Goal: Task Accomplishment & Management: Manage account settings

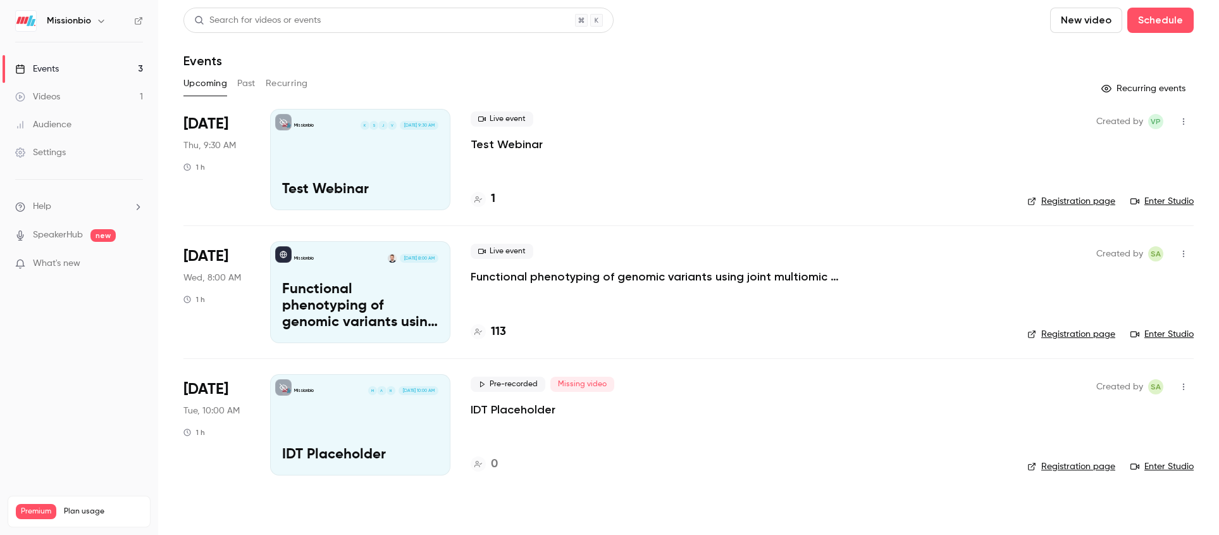
click at [354, 161] on div "Missionbio V J S K [DATE] 9:30 AM Test Webinar" at bounding box center [360, 159] width 180 height 101
click at [1182, 119] on icon "button" at bounding box center [1184, 121] width 10 height 9
click at [1110, 155] on div "Share" at bounding box center [1135, 153] width 96 height 13
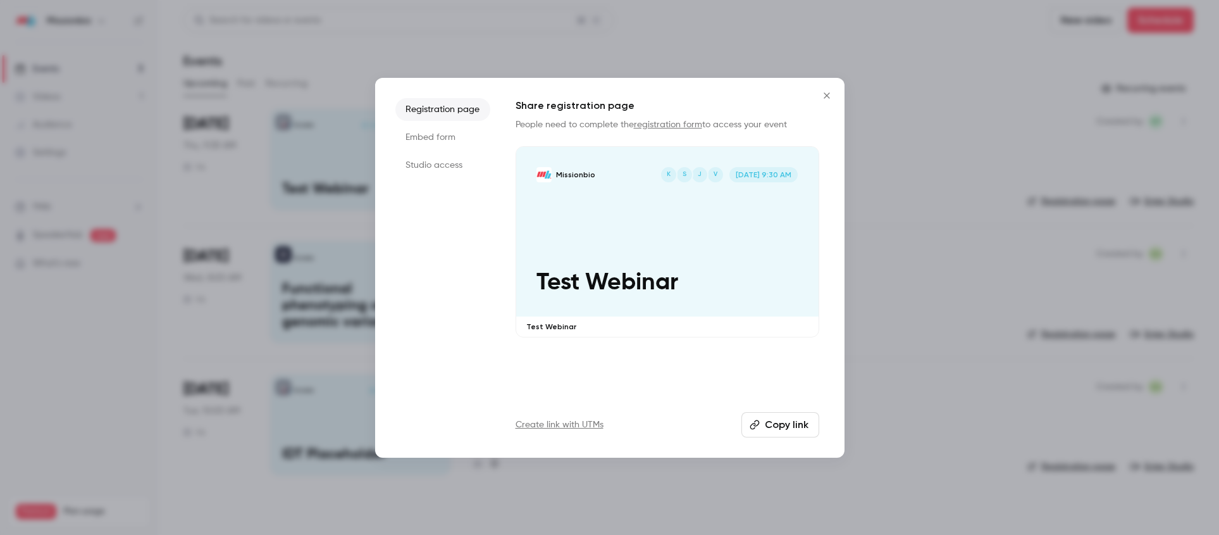
click at [445, 164] on li "Studio access" at bounding box center [442, 165] width 95 height 23
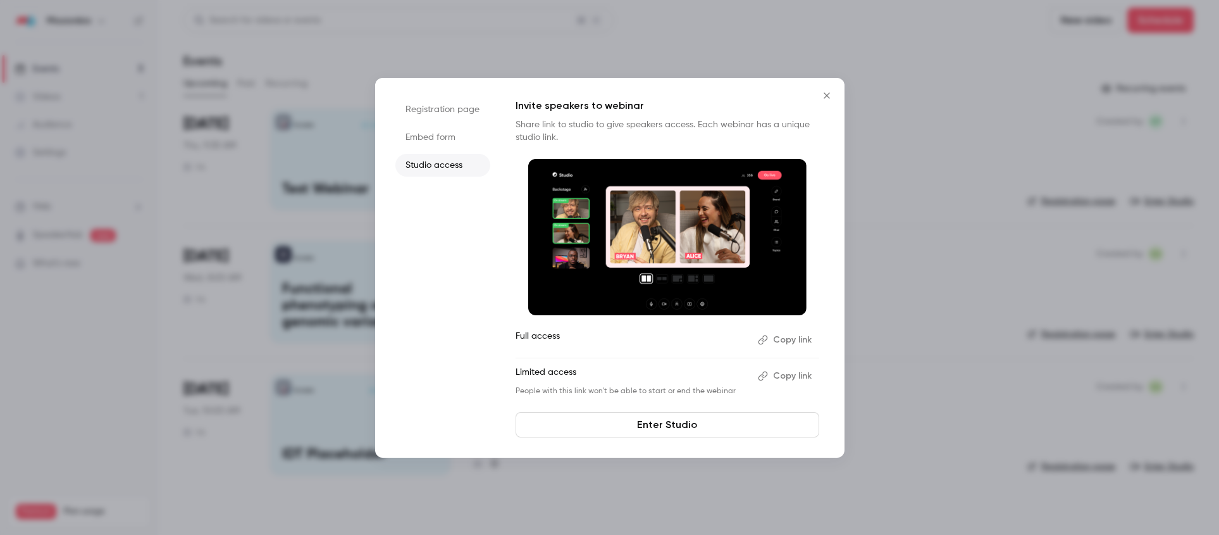
click at [826, 92] on icon "Close" at bounding box center [826, 95] width 15 height 10
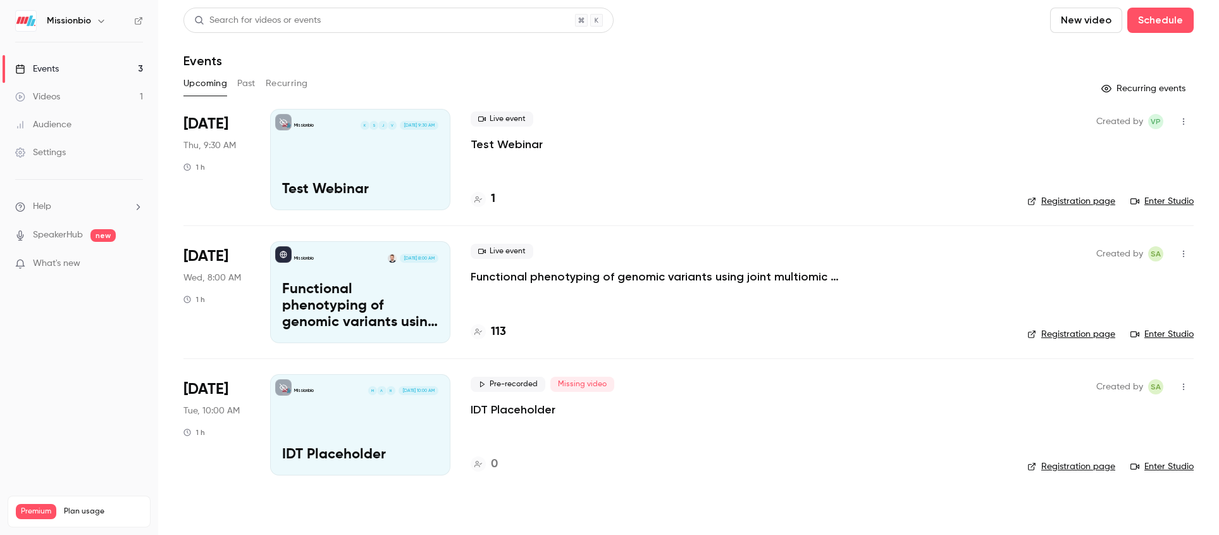
click at [344, 144] on div "Missionbio V J S K [DATE] 9:30 AM Test Webinar" at bounding box center [360, 159] width 180 height 101
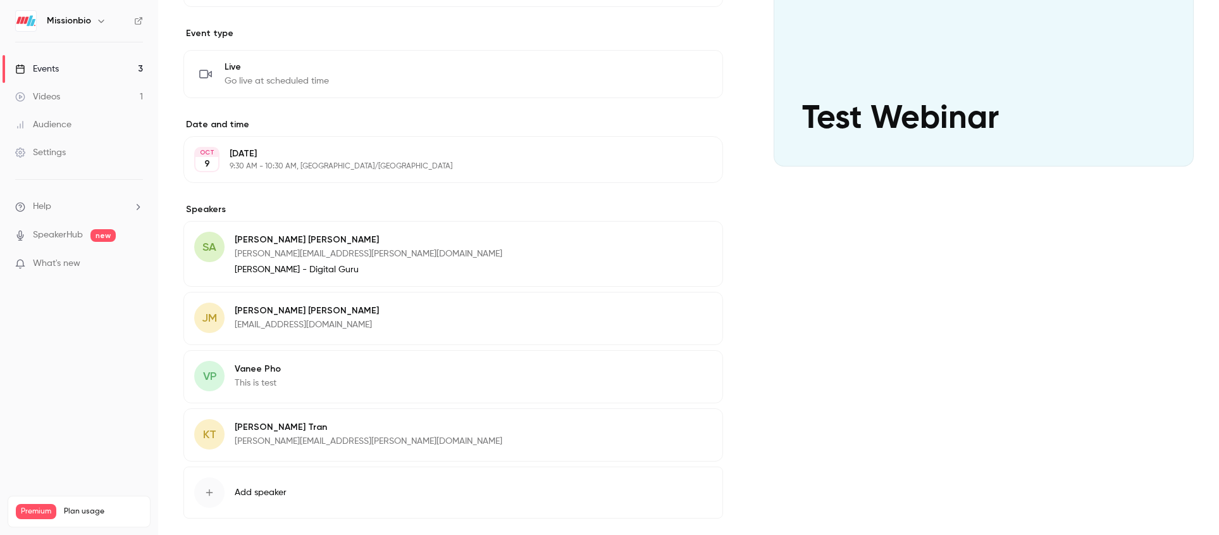
scroll to position [261, 0]
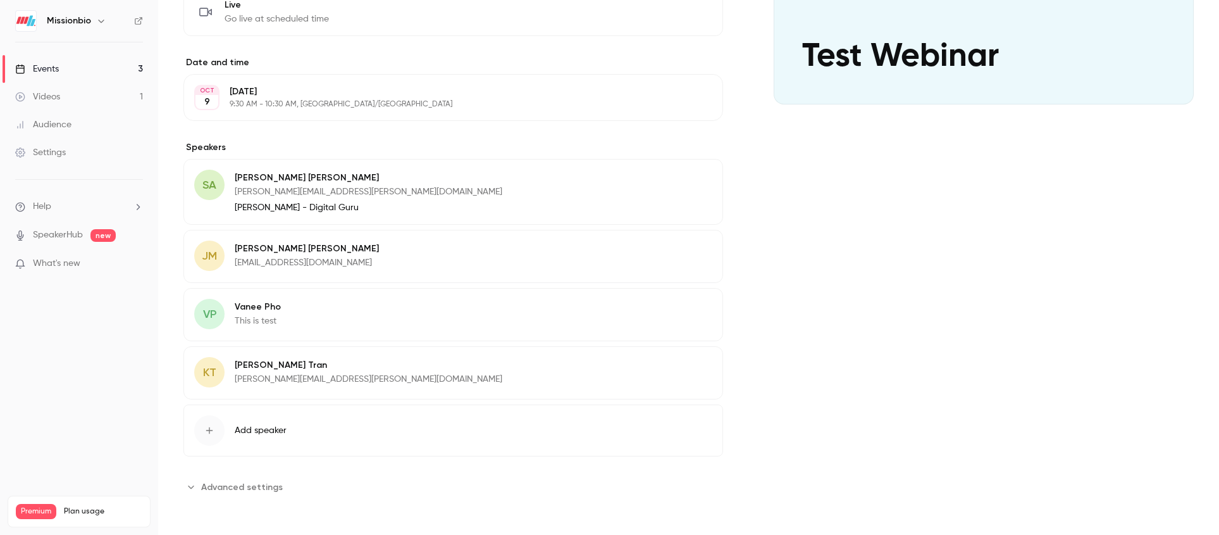
click at [222, 485] on span "Advanced settings" at bounding box center [242, 486] width 82 height 13
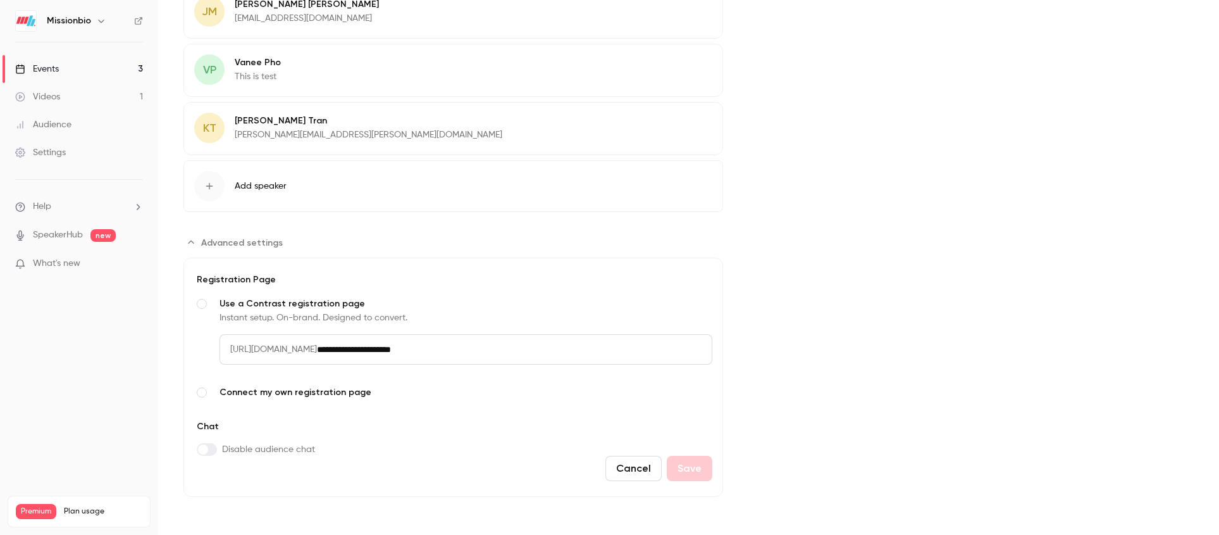
scroll to position [0, 0]
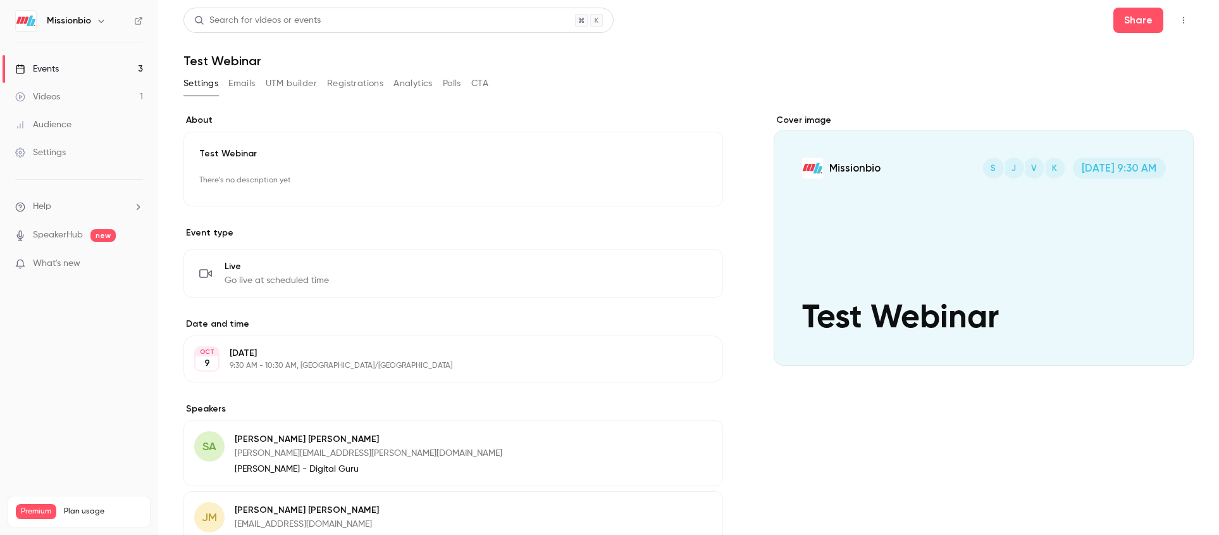
click at [238, 82] on button "Emails" at bounding box center [241, 83] width 27 height 20
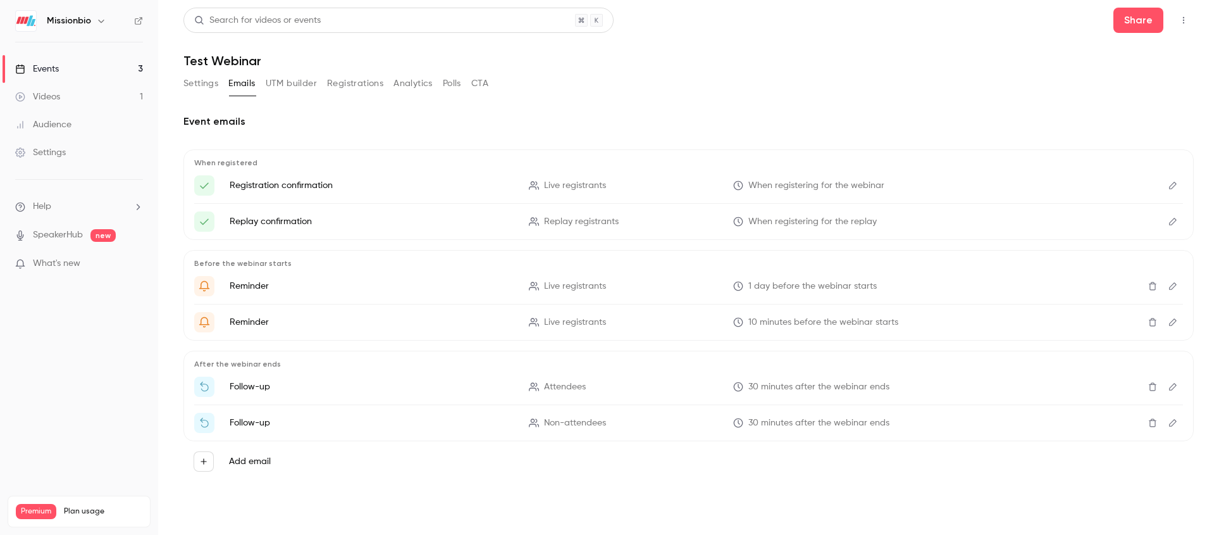
click at [359, 85] on button "Registrations" at bounding box center [355, 83] width 56 height 20
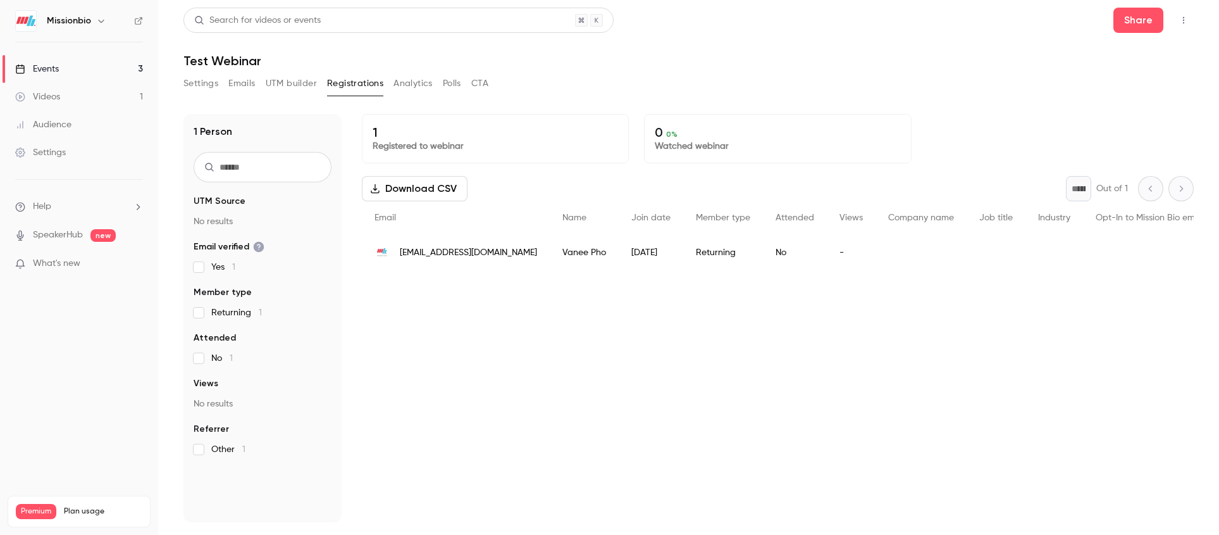
click at [405, 80] on button "Analytics" at bounding box center [412, 83] width 39 height 20
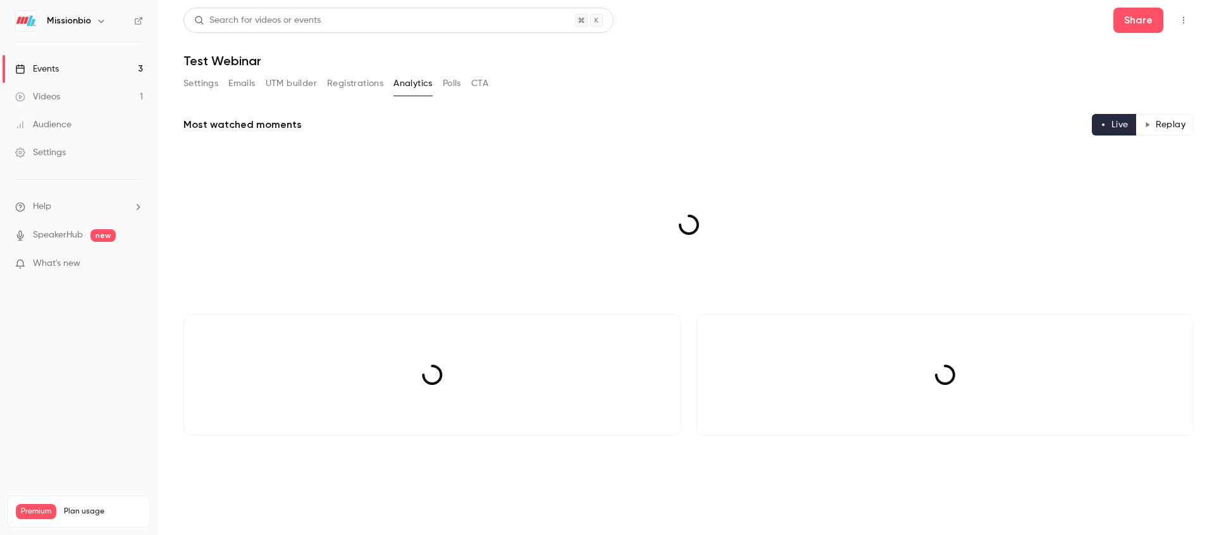
click at [459, 82] on button "Polls" at bounding box center [452, 83] width 18 height 20
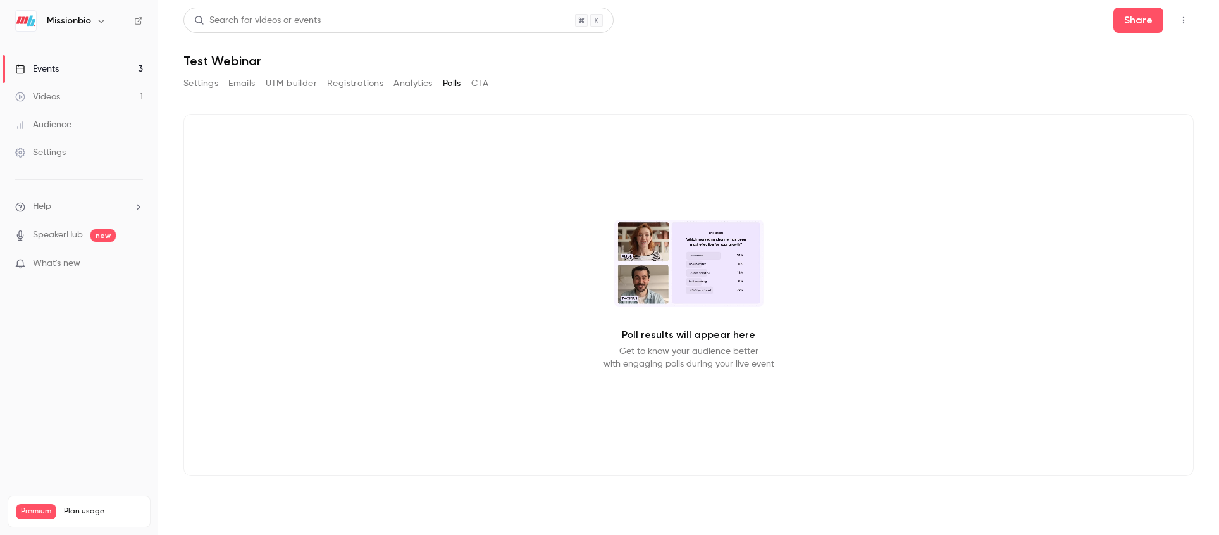
click at [488, 82] on button "CTA" at bounding box center [479, 83] width 17 height 20
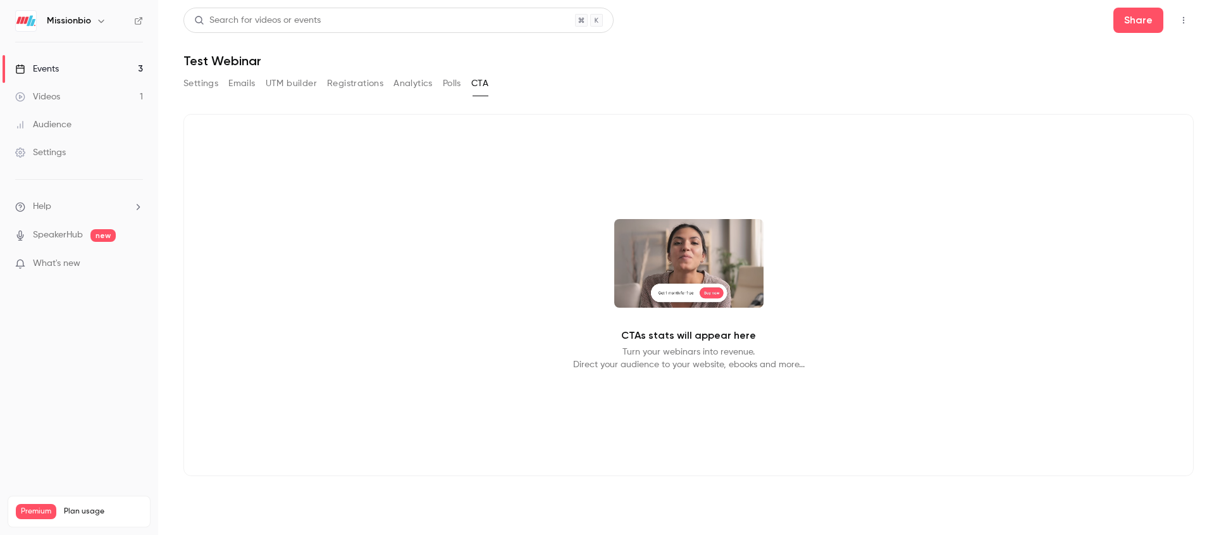
click at [204, 84] on button "Settings" at bounding box center [200, 83] width 35 height 20
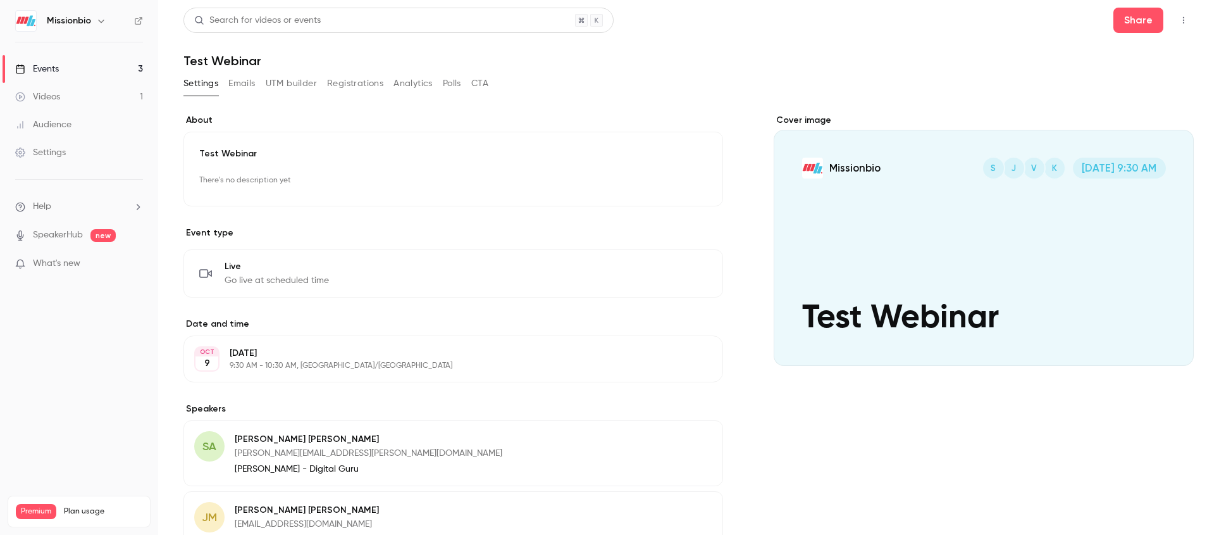
click at [1179, 17] on icon "button" at bounding box center [1184, 20] width 10 height 9
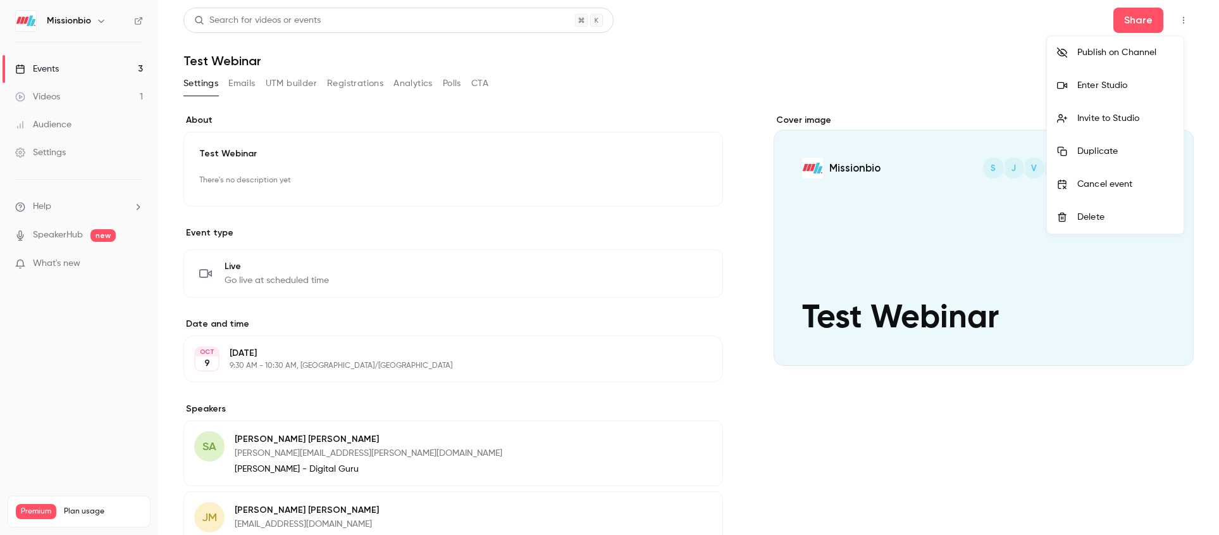
click at [967, 105] on div at bounding box center [609, 267] width 1219 height 535
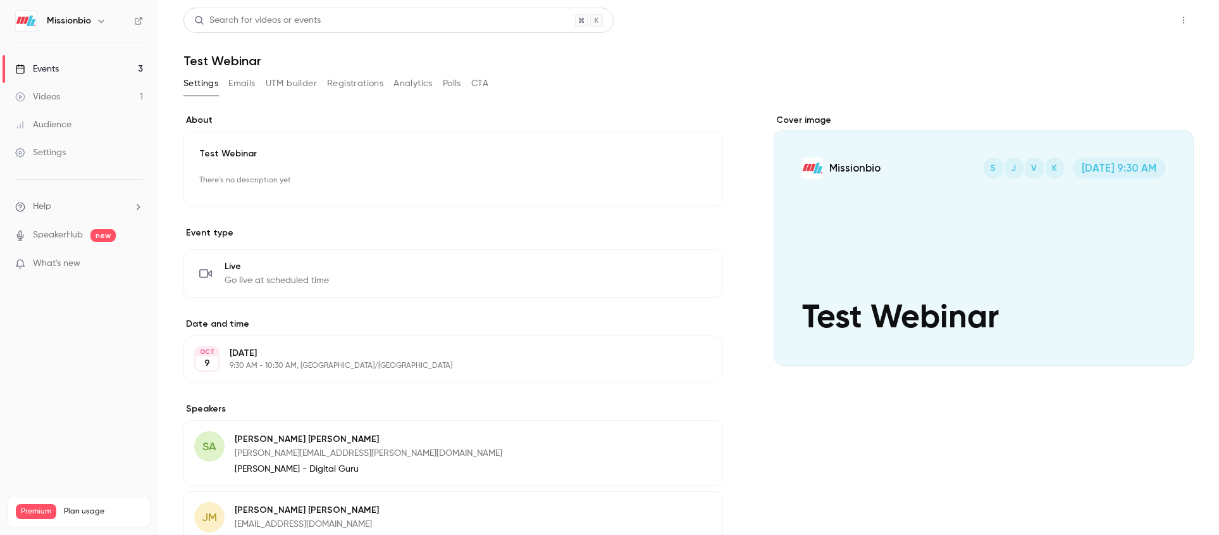
click at [1134, 15] on button "Share" at bounding box center [1138, 20] width 50 height 25
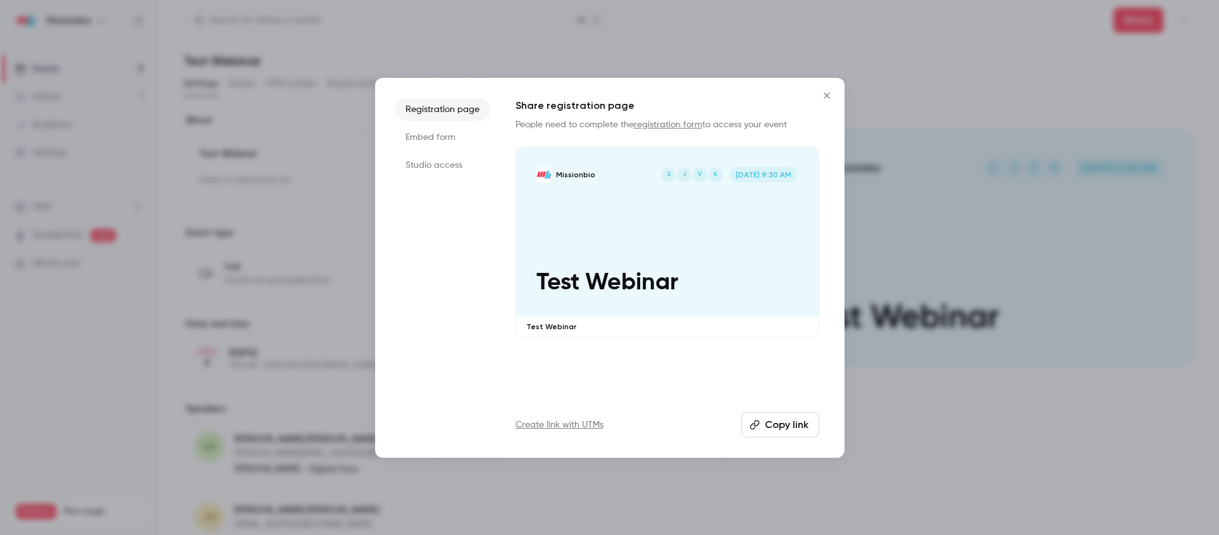
click at [736, 226] on div "Missionbio K V J S [DATE] 9:30 AM Test Webinar" at bounding box center [667, 232] width 302 height 170
click at [829, 95] on icon "Close" at bounding box center [826, 95] width 15 height 10
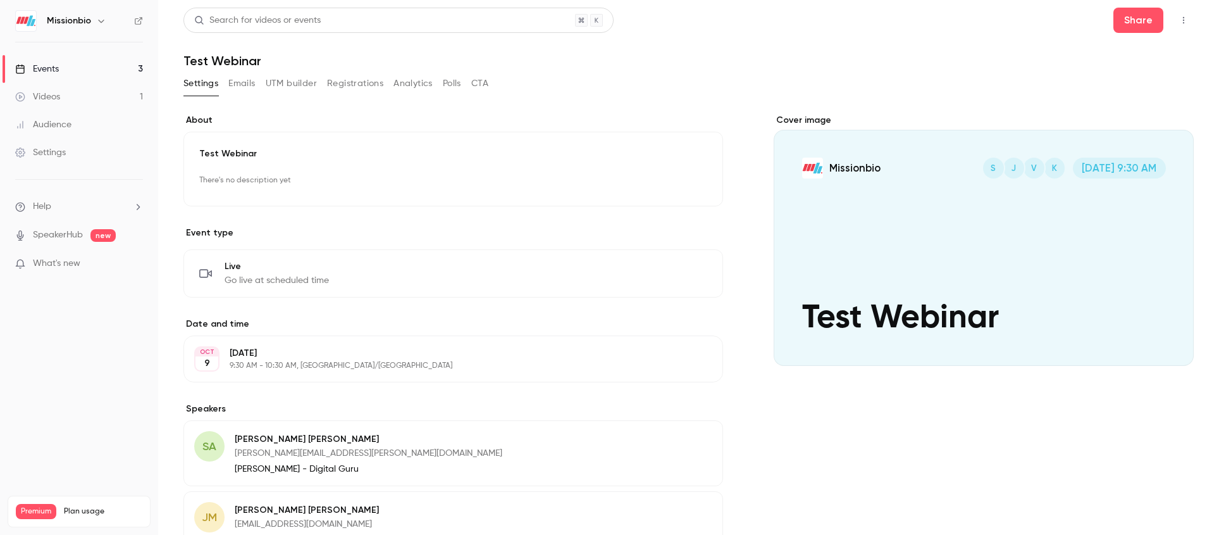
click at [84, 66] on link "Events 3" at bounding box center [79, 69] width 158 height 28
